Goal: Task Accomplishment & Management: Manage account settings

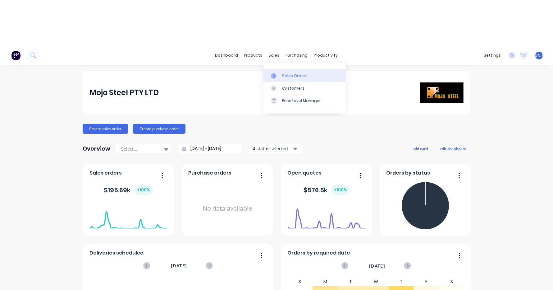
click at [287, 79] on link "Sales Orders" at bounding box center [305, 75] width 82 height 12
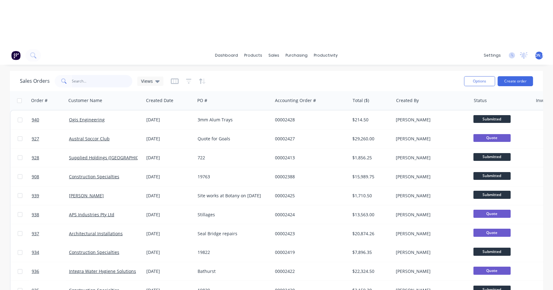
click at [88, 83] on input "text" at bounding box center [102, 81] width 61 height 12
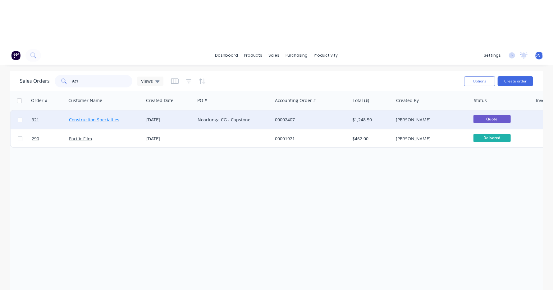
type input "921"
click at [85, 121] on link "Construction Specialties" at bounding box center [94, 120] width 50 height 6
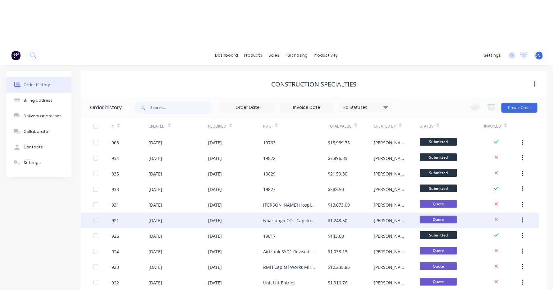
click at [150, 215] on div "[DATE]" at bounding box center [179, 220] width 60 height 16
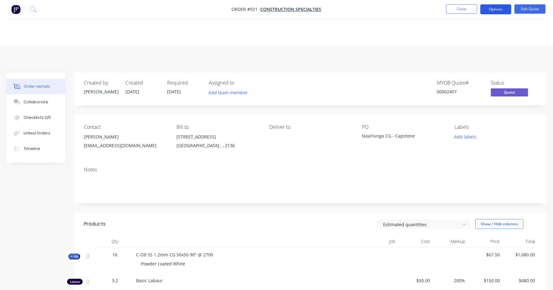
click at [503, 7] on button "Options" at bounding box center [496, 9] width 31 height 10
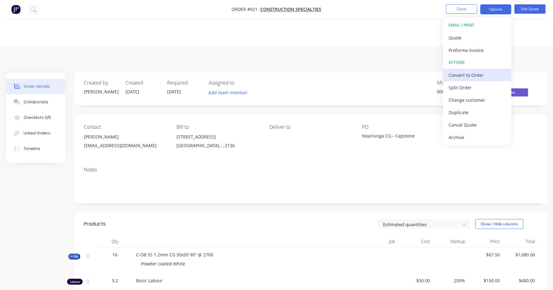
click at [482, 74] on div "Convert to Order" at bounding box center [477, 75] width 57 height 9
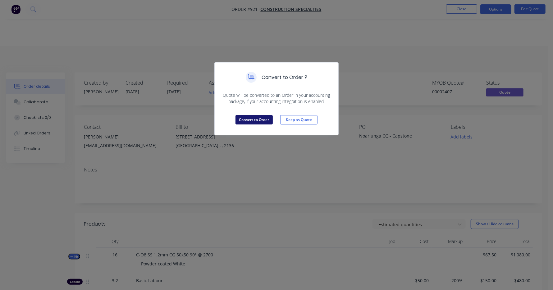
click at [269, 120] on button "Convert to Order" at bounding box center [254, 119] width 37 height 9
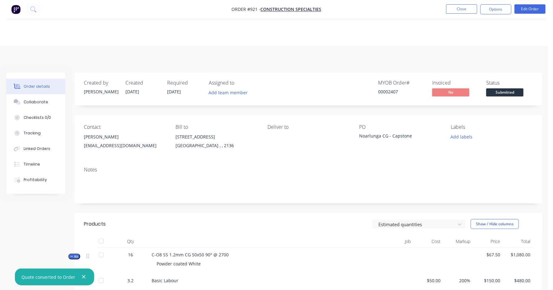
click at [361, 134] on div "Noarlunga CG - Capstone" at bounding box center [398, 136] width 78 height 9
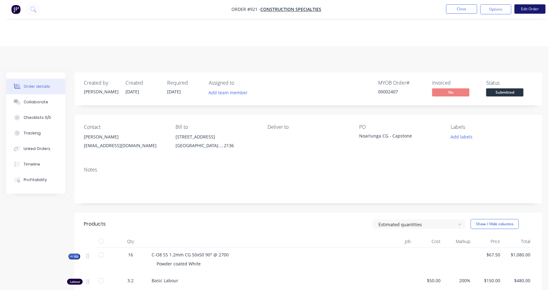
click at [528, 7] on button "Edit Order" at bounding box center [530, 8] width 31 height 9
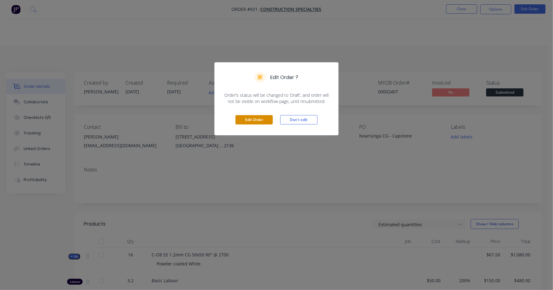
click at [254, 122] on button "Edit Order" at bounding box center [254, 119] width 37 height 9
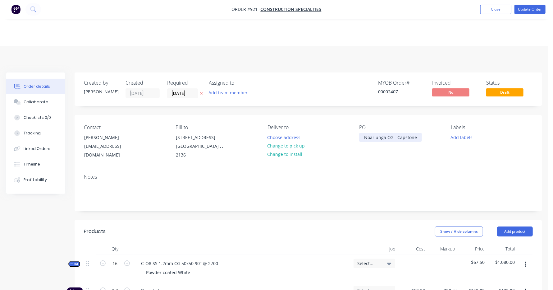
click at [365, 136] on div "Noarlunga CG - Capstone" at bounding box center [390, 137] width 63 height 9
click at [364, 136] on div "Noarlunga CG - Capstone" at bounding box center [390, 137] width 63 height 9
paste div
click at [538, 10] on button "Update Order" at bounding box center [530, 9] width 31 height 9
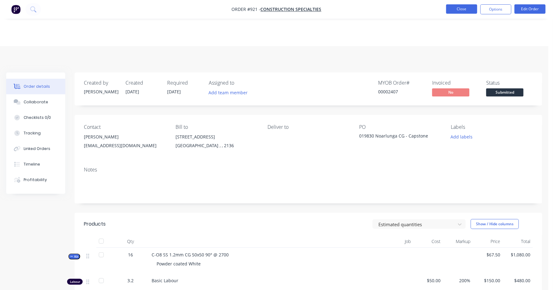
click at [473, 11] on button "Close" at bounding box center [461, 8] width 31 height 9
